Goal: Task Accomplishment & Management: Manage account settings

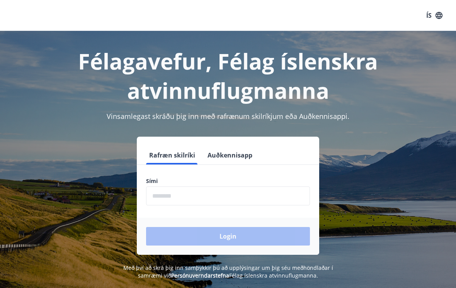
click at [225, 198] on input "phone" at bounding box center [228, 195] width 164 height 19
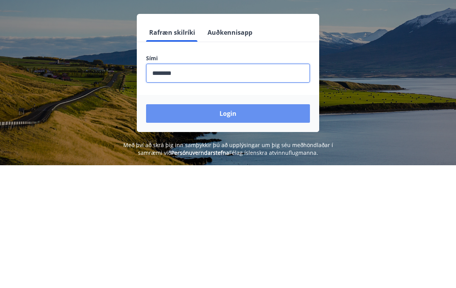
type input "********"
click at [244, 227] on button "Login" at bounding box center [228, 236] width 164 height 19
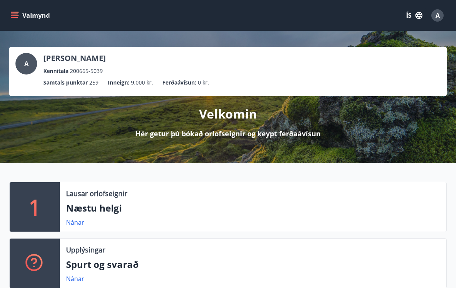
click at [18, 18] on icon "menu" at bounding box center [15, 16] width 8 height 8
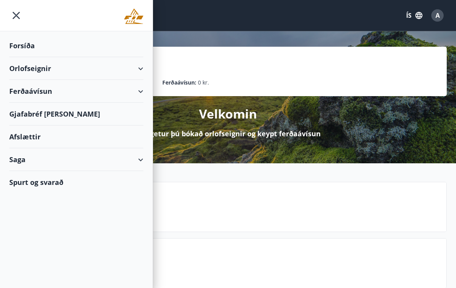
click at [47, 43] on div "Forsíða" at bounding box center [76, 45] width 134 height 23
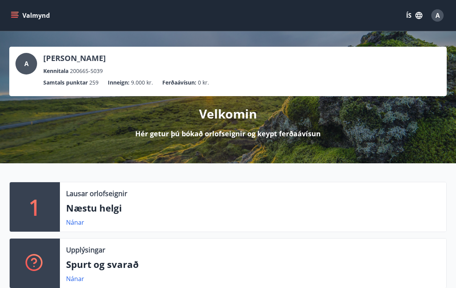
click at [20, 15] on button "Valmynd" at bounding box center [31, 15] width 44 height 14
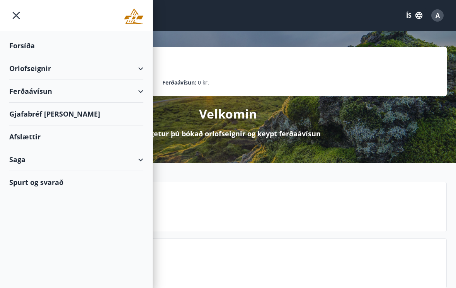
click at [143, 17] on img at bounding box center [133, 15] width 19 height 15
